Goal: Find specific page/section: Find specific page/section

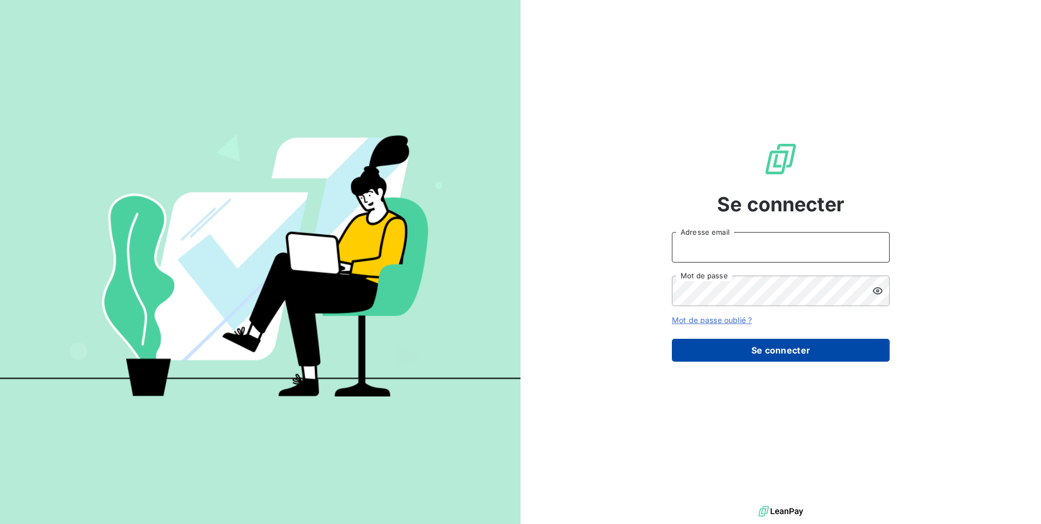
type input "s.gatine@vocalcom.com"
click at [767, 352] on button "Se connecter" at bounding box center [781, 350] width 218 height 23
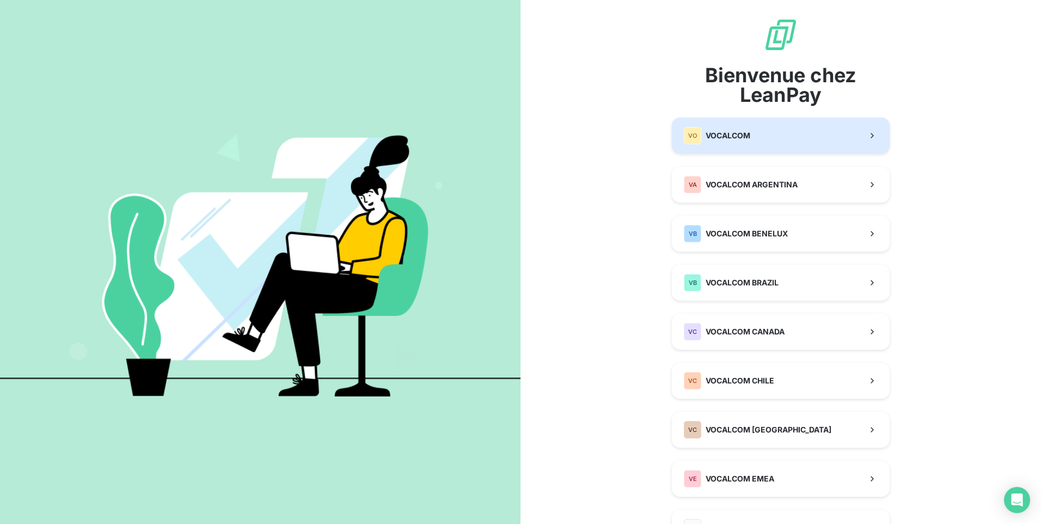
click at [732, 137] on span "VOCALCOM" at bounding box center [727, 135] width 45 height 11
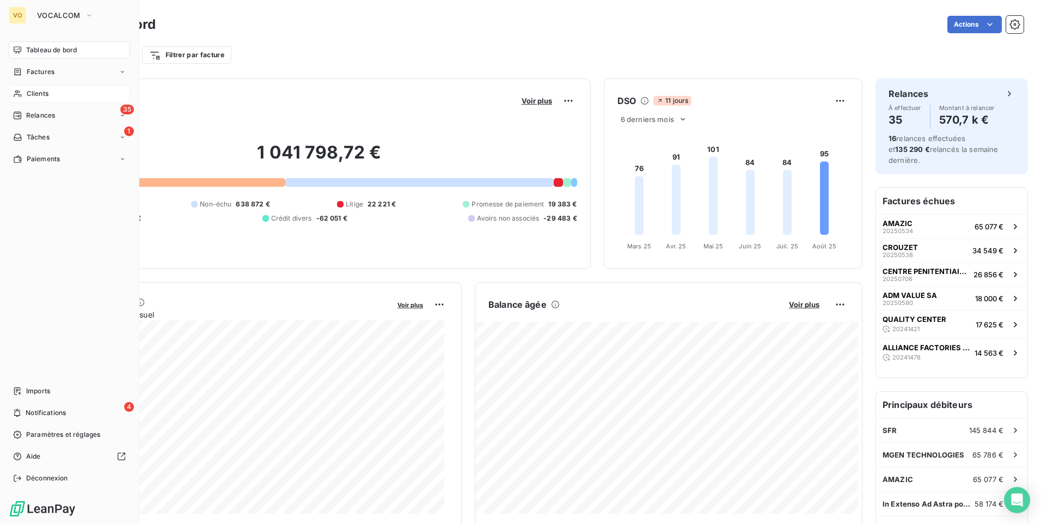
click at [41, 95] on span "Clients" at bounding box center [38, 94] width 22 height 10
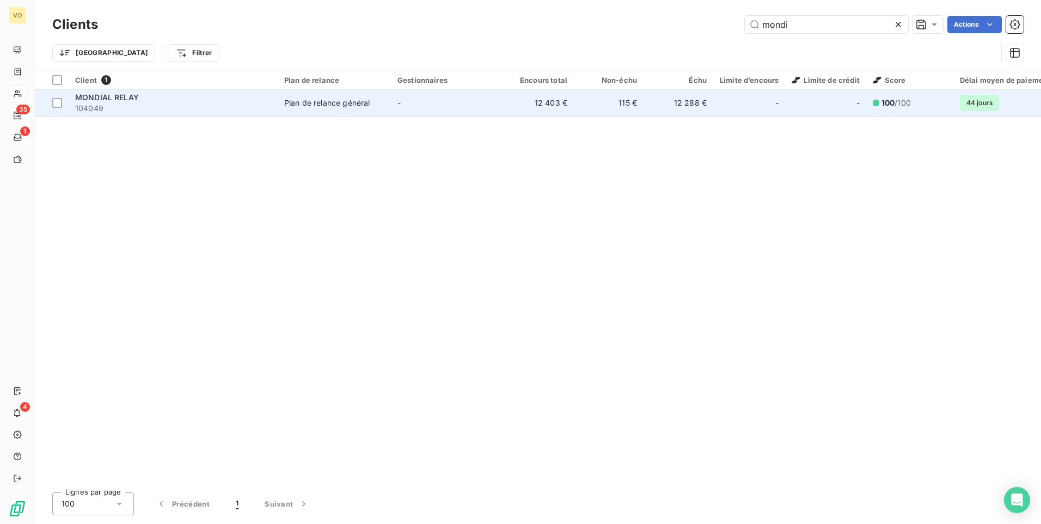
type input "mondi"
click at [263, 106] on span "104049" at bounding box center [173, 108] width 196 height 11
